Goal: Check status: Check status

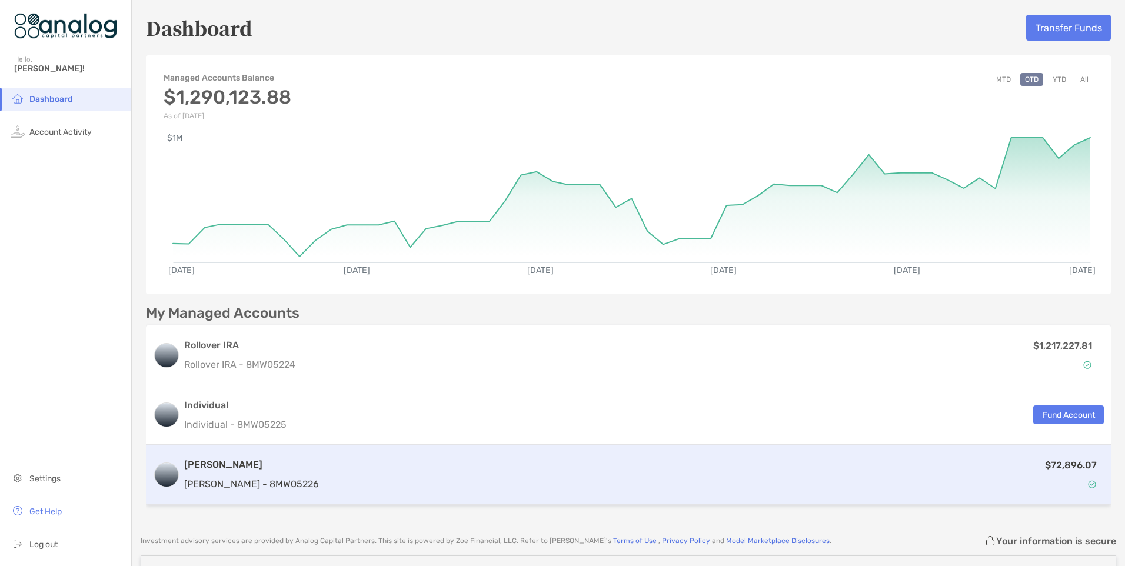
click at [216, 478] on p "[PERSON_NAME] - 8MW05226" at bounding box center [251, 484] width 135 height 15
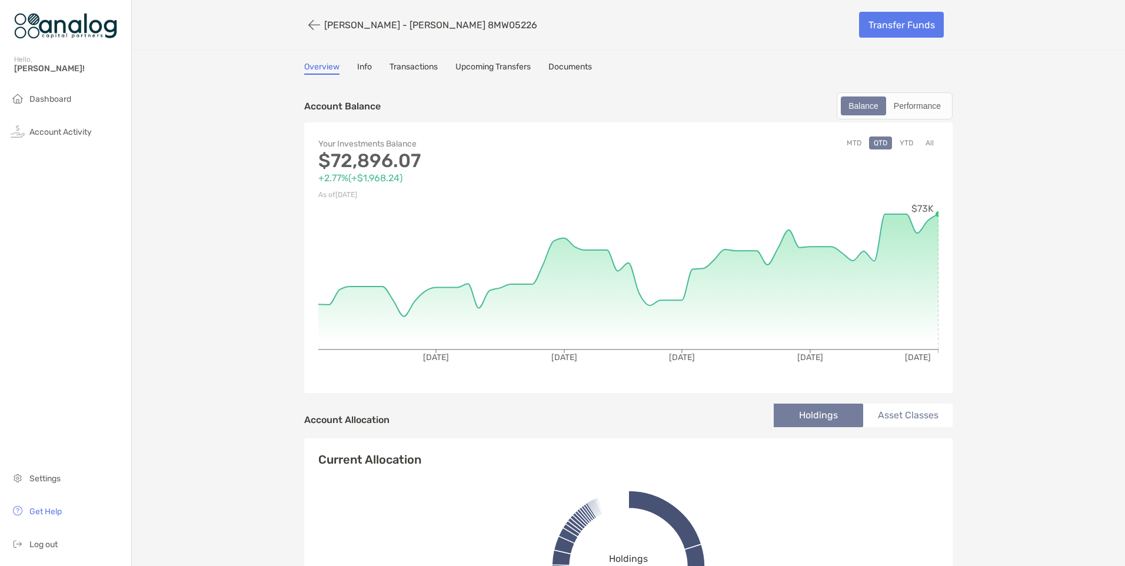
click at [904, 143] on button "YTD" at bounding box center [906, 142] width 23 height 13
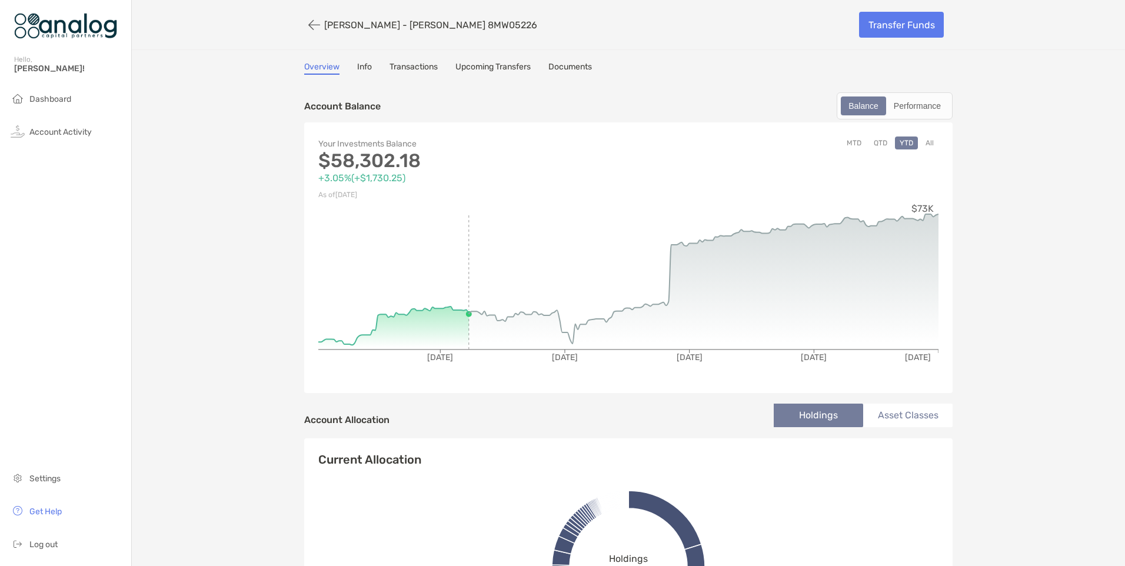
click at [848, 142] on button "MTD" at bounding box center [854, 142] width 24 height 13
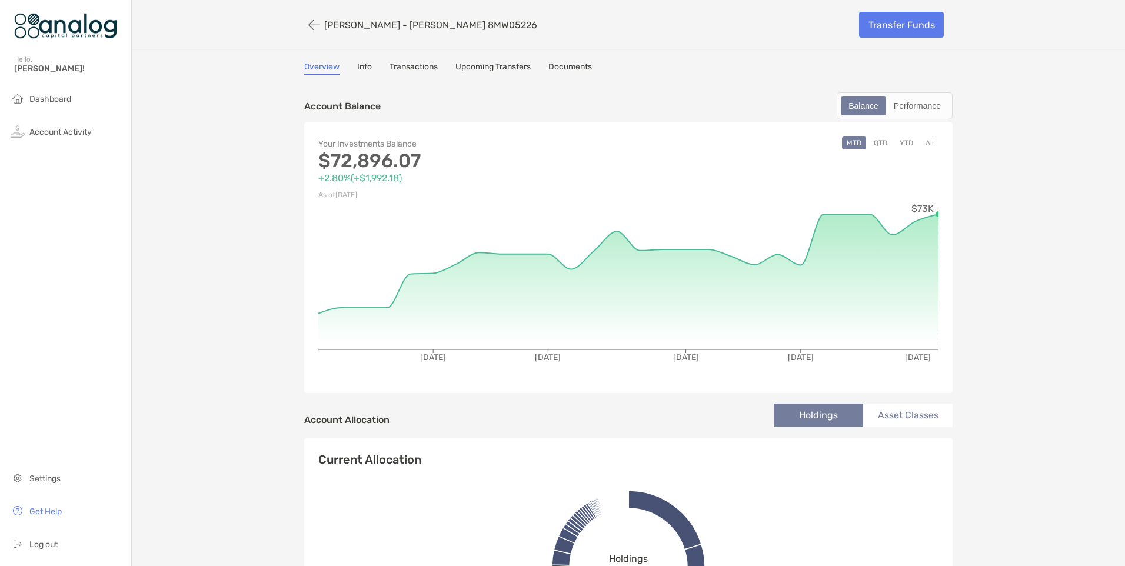
click at [879, 144] on button "QTD" at bounding box center [880, 142] width 23 height 13
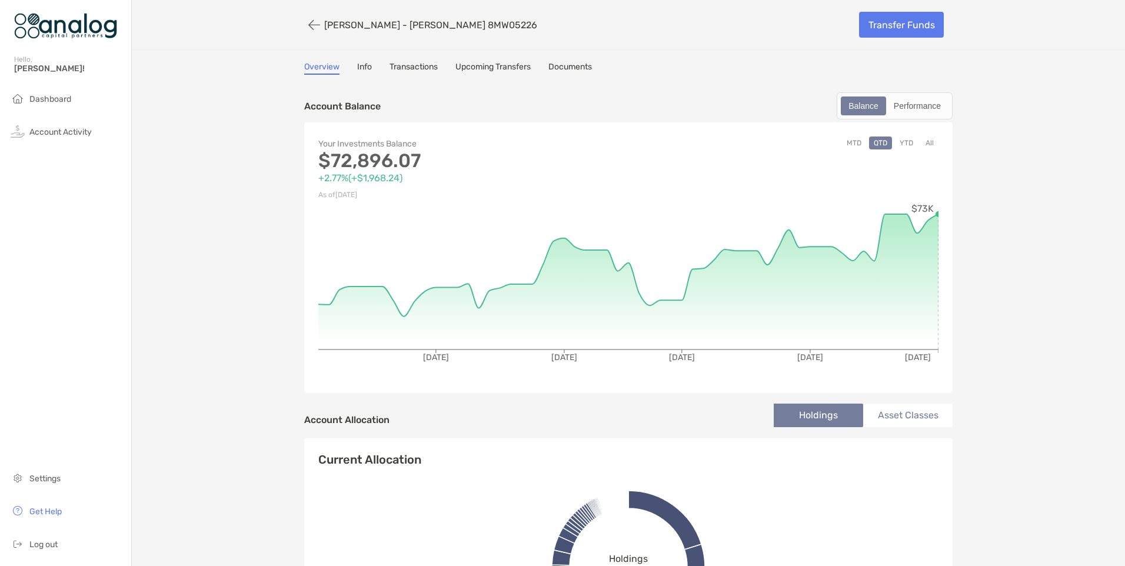
click at [898, 143] on button "YTD" at bounding box center [906, 142] width 23 height 13
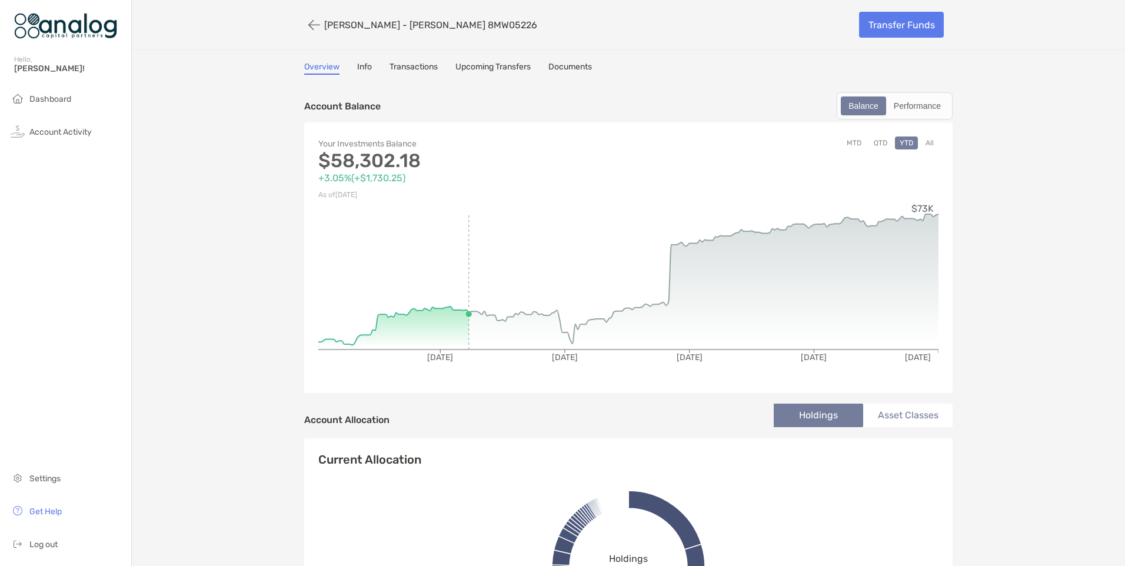
click at [926, 142] on button "All" at bounding box center [930, 142] width 18 height 13
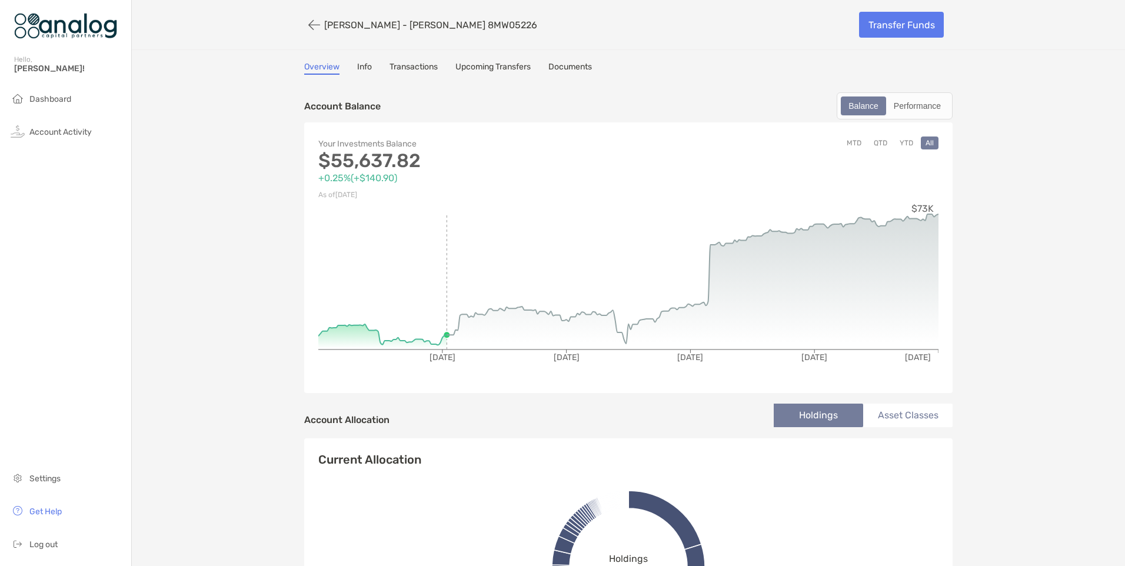
click at [851, 142] on button "MTD" at bounding box center [854, 142] width 24 height 13
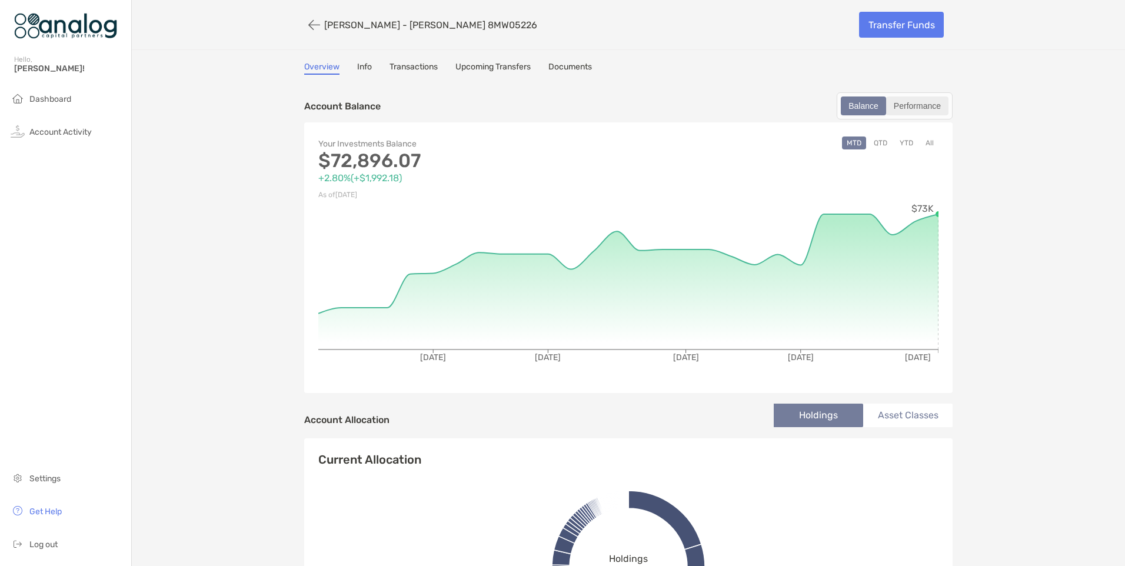
click at [908, 104] on div "Performance" at bounding box center [917, 106] width 60 height 16
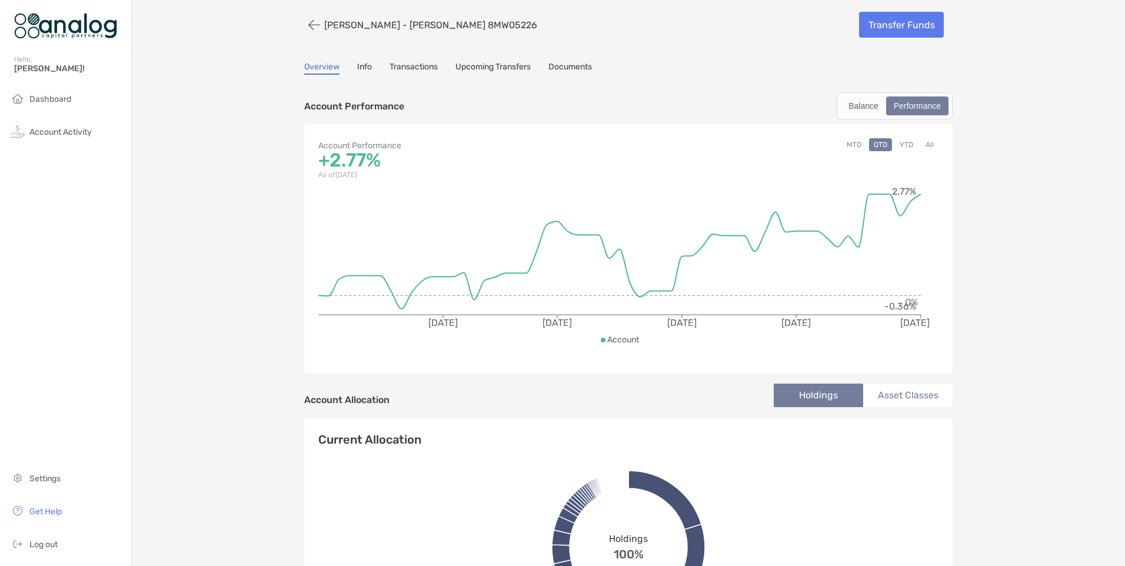
click at [903, 148] on button "YTD" at bounding box center [906, 144] width 23 height 13
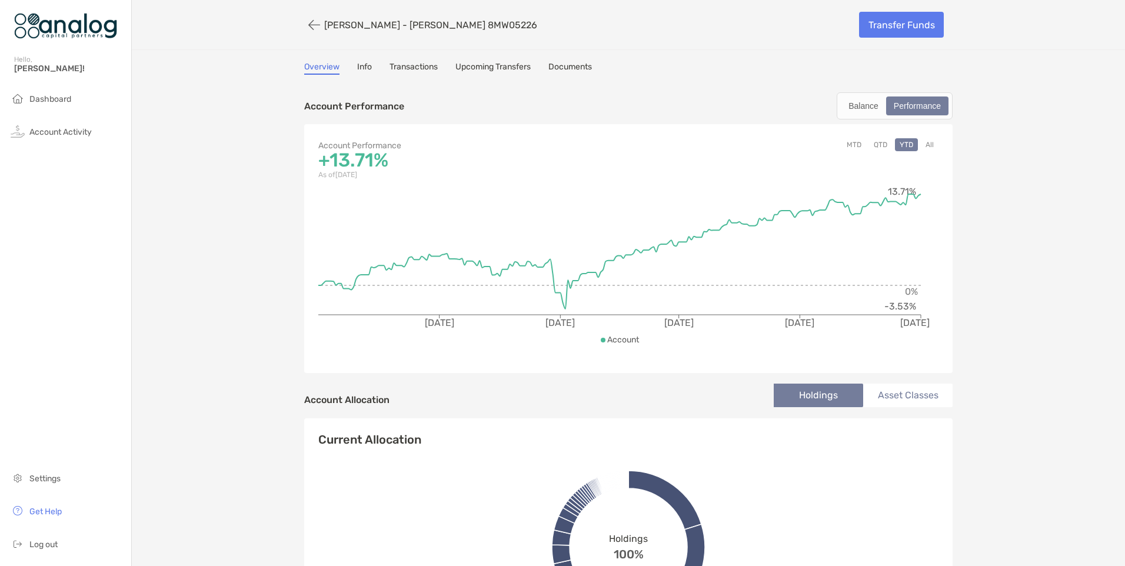
click at [877, 143] on button "QTD" at bounding box center [880, 144] width 23 height 13
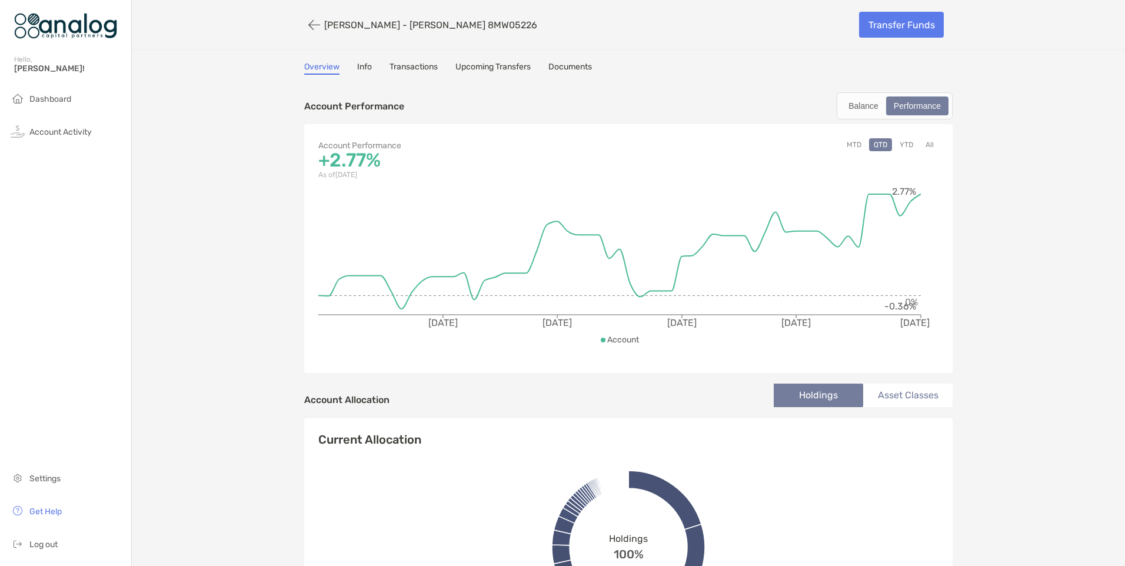
click at [854, 142] on button "MTD" at bounding box center [854, 144] width 24 height 13
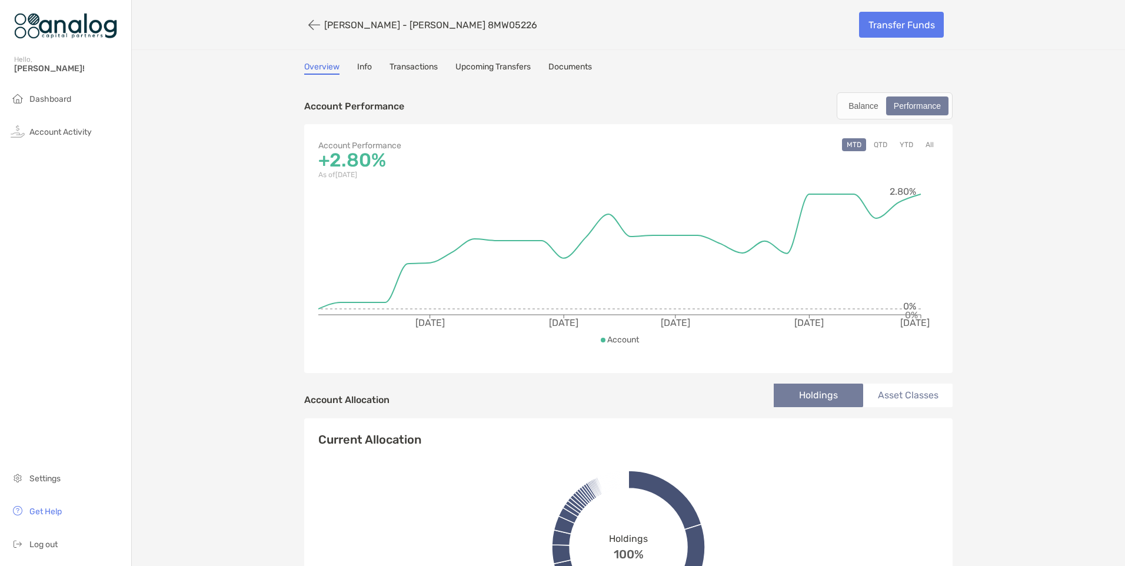
click at [901, 142] on button "YTD" at bounding box center [906, 144] width 23 height 13
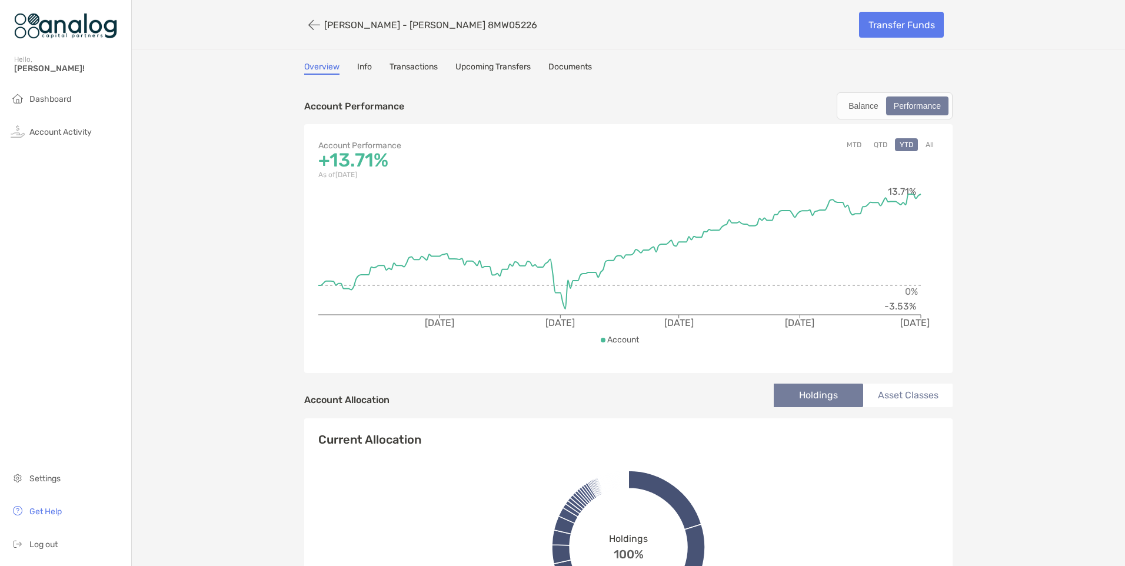
click at [923, 146] on button "All" at bounding box center [930, 144] width 18 height 13
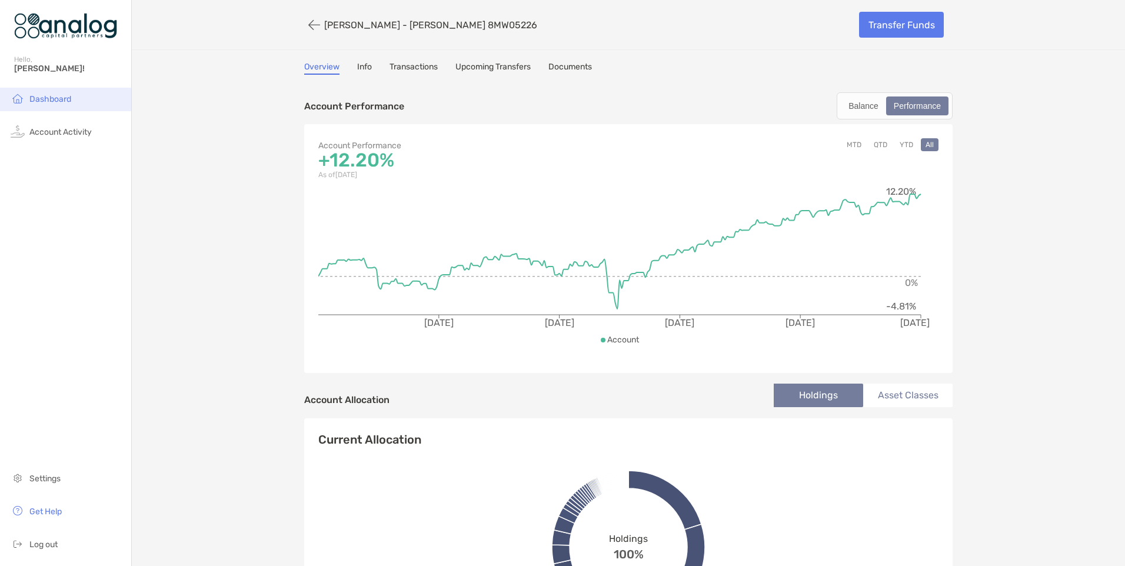
click at [46, 100] on span "Dashboard" at bounding box center [50, 99] width 42 height 10
